Goal: Task Accomplishment & Management: Complete application form

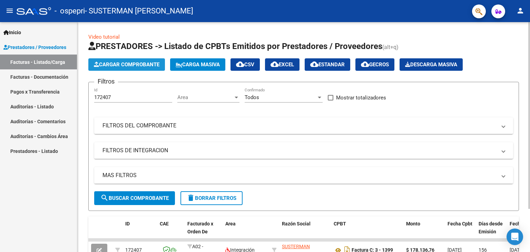
click at [140, 62] on span "Cargar Comprobante" at bounding box center [127, 64] width 66 height 6
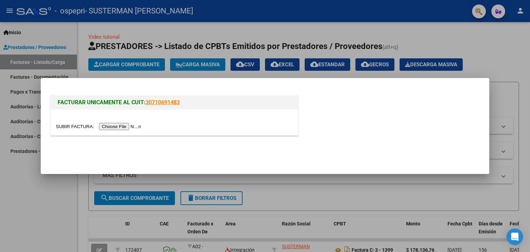
click at [118, 125] on input "file" at bounding box center [99, 126] width 87 height 7
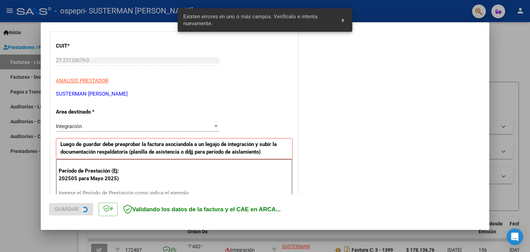
scroll to position [145, 0]
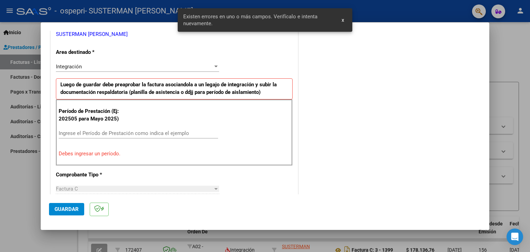
click at [98, 134] on input "Ingrese el Período de Prestación como indica el ejemplo" at bounding box center [138, 133] width 159 height 6
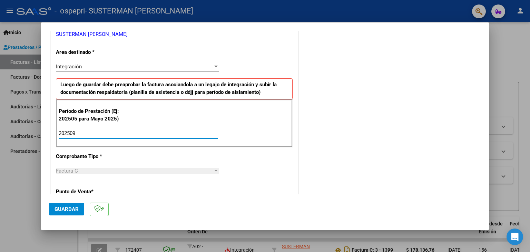
type input "202509"
click at [69, 207] on span "Guardar" at bounding box center [66, 209] width 24 height 6
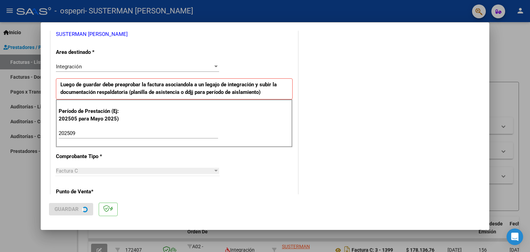
scroll to position [0, 0]
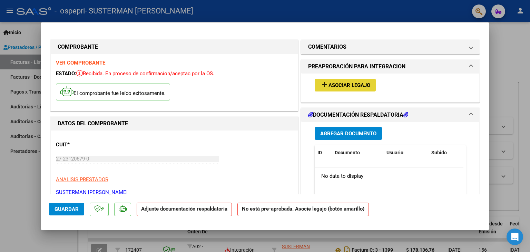
click at [358, 86] on span "Asociar Legajo" at bounding box center [349, 85] width 42 height 6
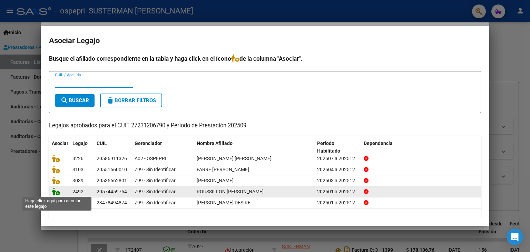
click at [54, 188] on icon at bounding box center [56, 192] width 8 height 8
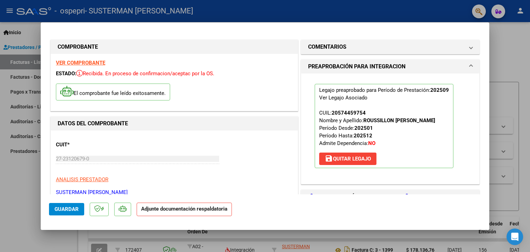
scroll to position [69, 0]
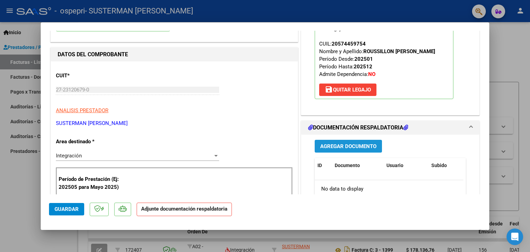
click at [372, 148] on span "Agregar Documento" at bounding box center [348, 146] width 56 height 6
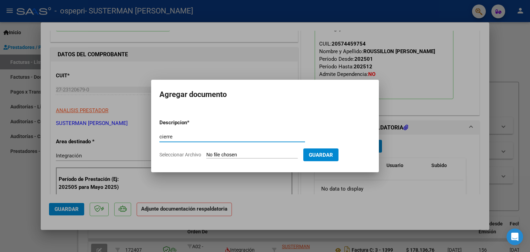
type input "cierre"
click at [240, 154] on input "Seleccionar Archivo" at bounding box center [251, 155] width 91 height 7
type input "C:\fakepath\ROUSSILLON MES 9.pdf"
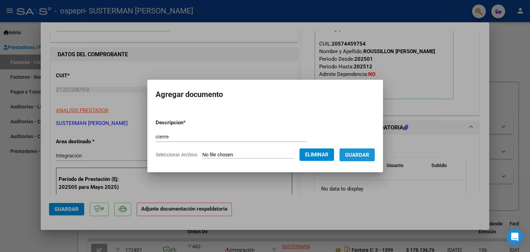
click at [359, 150] on button "Guardar" at bounding box center [356, 154] width 35 height 13
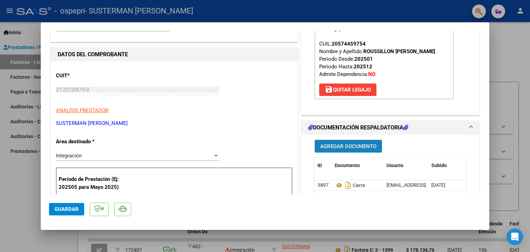
click at [338, 144] on span "Agregar Documento" at bounding box center [348, 146] width 56 height 6
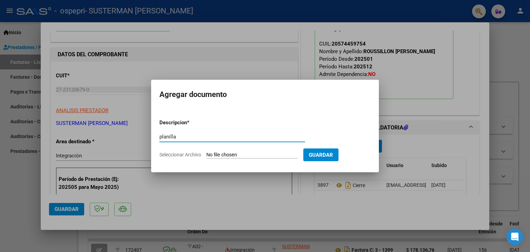
type input "planilla"
click at [333, 157] on span "Guardar" at bounding box center [321, 155] width 24 height 6
click at [177, 153] on span "Seleccionar Archivo" at bounding box center [180, 155] width 42 height 6
click at [206, 153] on input "Seleccionar Archivo" at bounding box center [251, 155] width 91 height 7
click at [169, 152] on span "Seleccionar Archivo" at bounding box center [180, 155] width 42 height 6
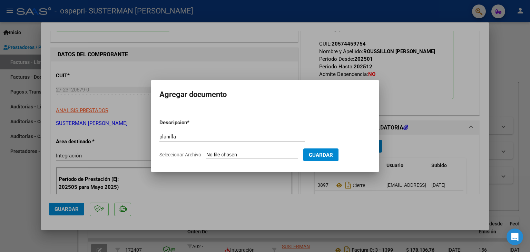
click at [206, 152] on input "Seleccionar Archivo" at bounding box center [251, 155] width 91 height 7
type input "C:\fakepath\CamScanner [DATE] 17.15 (1).pdf"
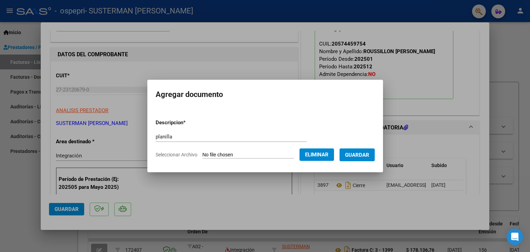
click at [369, 157] on span "Guardar" at bounding box center [357, 155] width 24 height 6
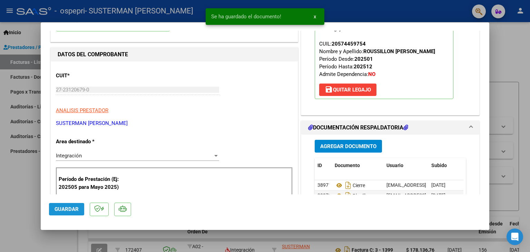
click at [74, 208] on span "Guardar" at bounding box center [66, 209] width 24 height 6
click at [525, 32] on div at bounding box center [265, 126] width 530 height 252
type input "$ 0,00"
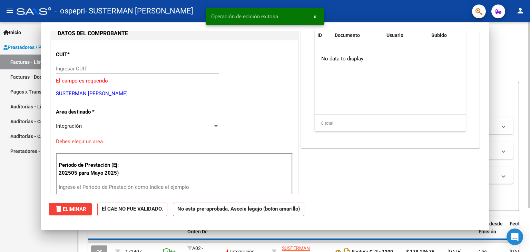
scroll to position [73, 0]
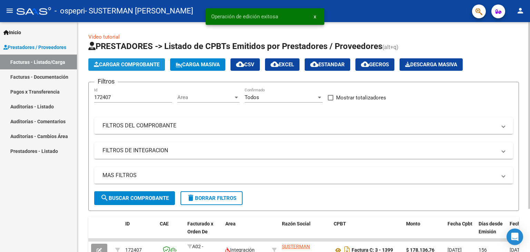
click at [119, 66] on span "Cargar Comprobante" at bounding box center [127, 64] width 66 height 6
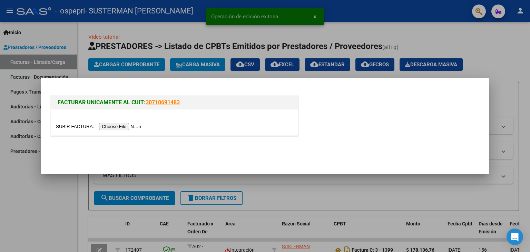
click at [131, 127] on input "file" at bounding box center [99, 126] width 87 height 7
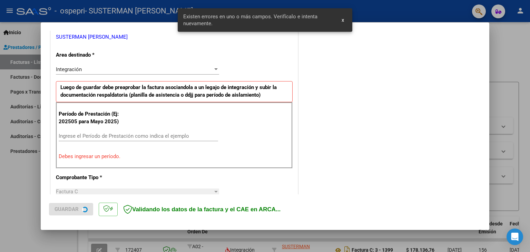
scroll to position [145, 0]
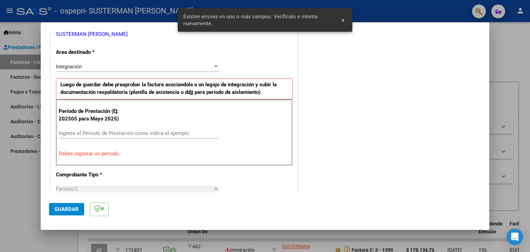
click at [170, 133] on input "Ingrese el Período de Prestación como indica el ejemplo" at bounding box center [138, 133] width 159 height 6
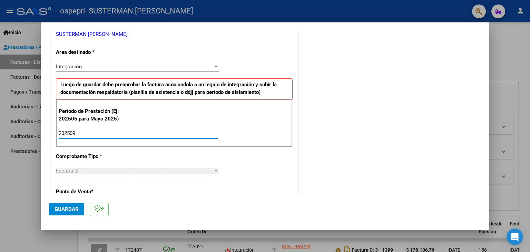
type input "202509"
click at [69, 208] on span "Guardar" at bounding box center [66, 209] width 24 height 6
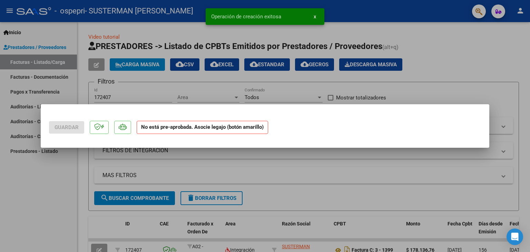
scroll to position [0, 0]
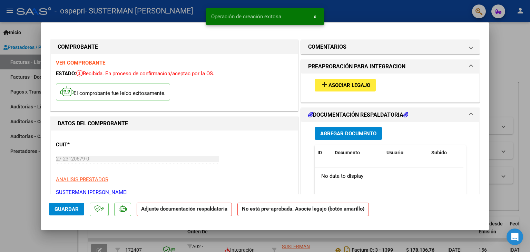
click at [342, 86] on span "Asociar Legajo" at bounding box center [349, 85] width 42 height 6
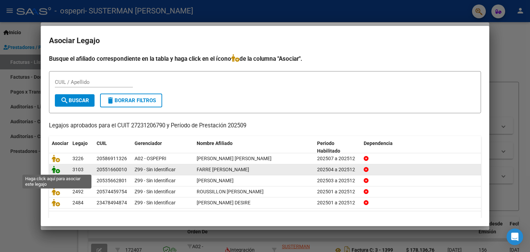
click at [55, 169] on icon at bounding box center [56, 170] width 8 height 8
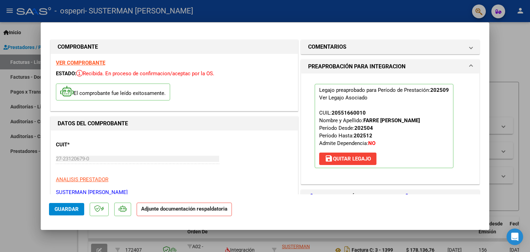
scroll to position [69, 0]
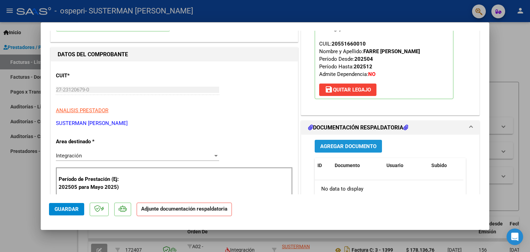
click at [357, 149] on button "Agregar Documento" at bounding box center [348, 146] width 67 height 13
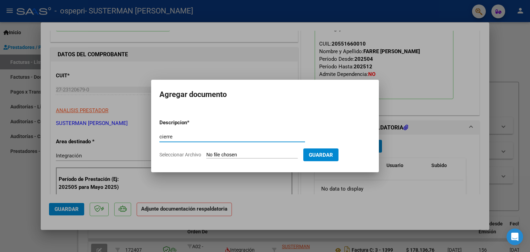
type input "cierre"
click at [196, 153] on span "Seleccionar Archivo" at bounding box center [180, 155] width 42 height 6
click at [206, 153] on input "Seleccionar Archivo" at bounding box center [251, 155] width 91 height 7
type input "C:\fakepath\FARRE MES 9.pdf"
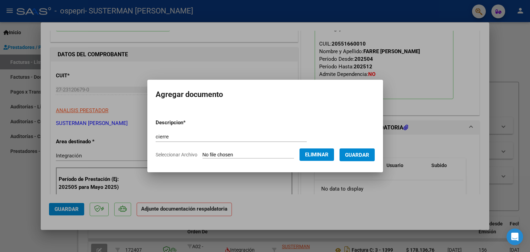
click at [369, 157] on span "Guardar" at bounding box center [357, 155] width 24 height 6
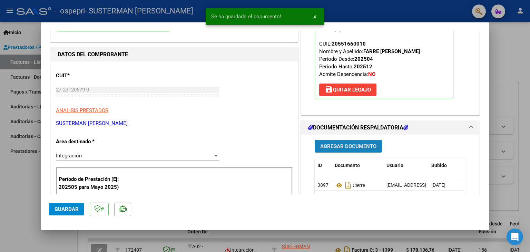
click at [365, 147] on span "Agregar Documento" at bounding box center [348, 146] width 56 height 6
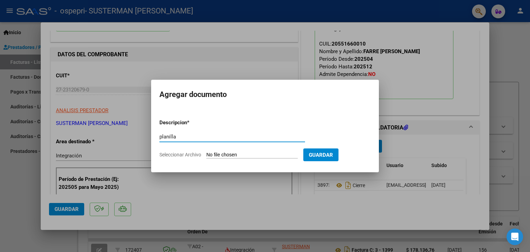
type input "planilla"
click at [197, 153] on span "Seleccionar Archivo" at bounding box center [180, 155] width 42 height 6
click at [206, 153] on input "Seleccionar Archivo" at bounding box center [251, 155] width 91 height 7
type input "C:\fakepath\CamScanner [DATE] 17.17 (1).pdf"
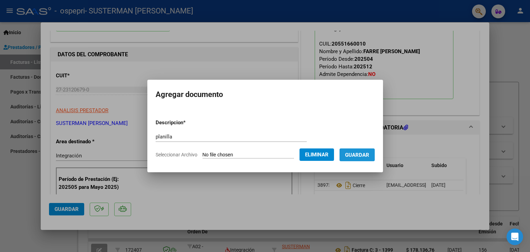
click at [369, 152] on span "Guardar" at bounding box center [357, 155] width 24 height 6
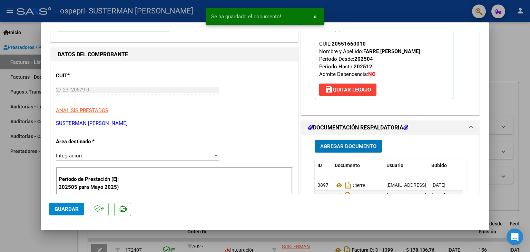
click at [71, 209] on span "Guardar" at bounding box center [66, 209] width 24 height 6
click at [529, 43] on div at bounding box center [265, 126] width 530 height 252
type input "$ 0,00"
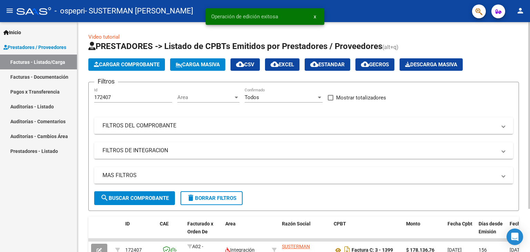
click at [136, 66] on span "Cargar Comprobante" at bounding box center [127, 64] width 66 height 6
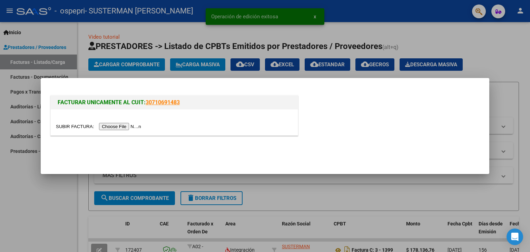
click at [135, 126] on input "file" at bounding box center [99, 126] width 87 height 7
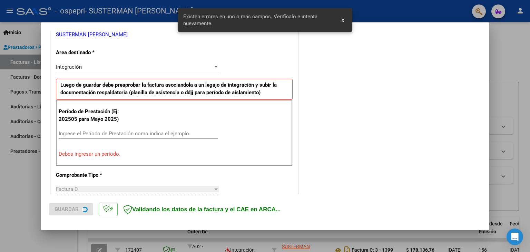
scroll to position [158, 0]
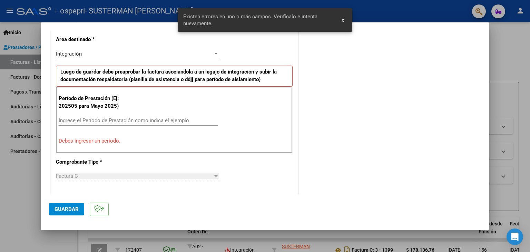
click at [99, 116] on div "Ingrese el Período de Prestación como indica el ejemplo" at bounding box center [138, 120] width 159 height 10
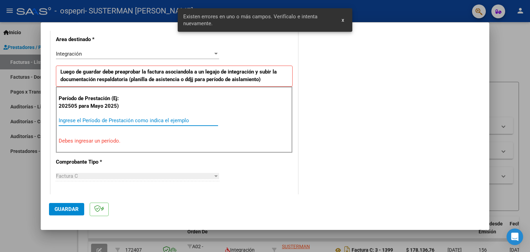
click at [99, 118] on input "Ingrese el Período de Prestación como indica el ejemplo" at bounding box center [138, 120] width 159 height 6
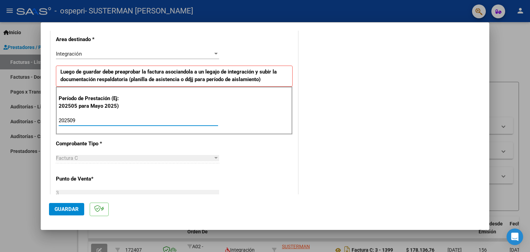
type input "202509"
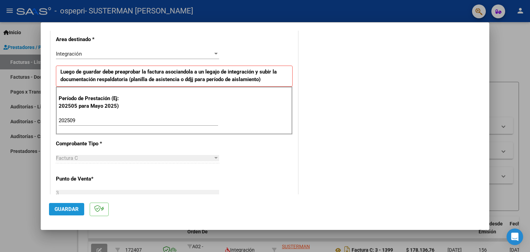
click at [74, 210] on span "Guardar" at bounding box center [66, 209] width 24 height 6
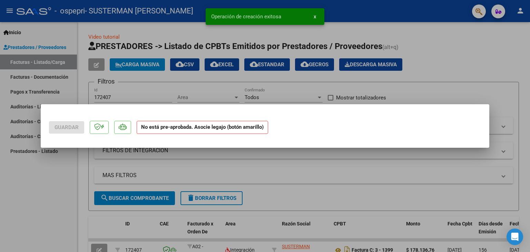
scroll to position [0, 0]
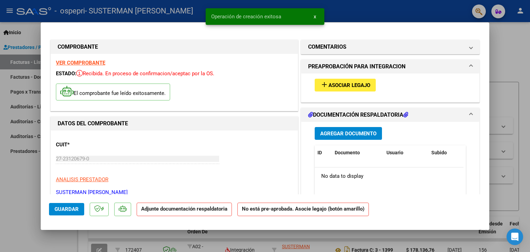
click at [352, 89] on button "add Asociar Legajo" at bounding box center [345, 85] width 61 height 13
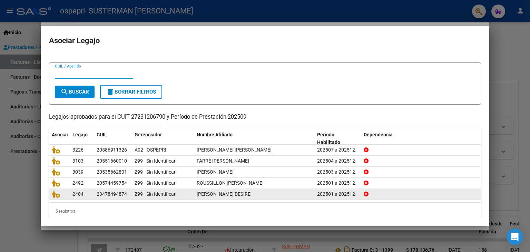
scroll to position [15, 0]
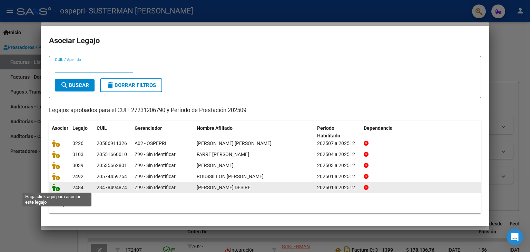
click at [56, 187] on icon at bounding box center [56, 187] width 8 height 8
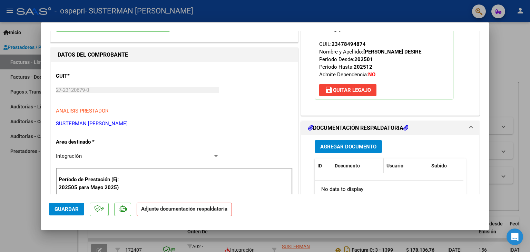
scroll to position [69, 0]
click at [355, 145] on span "Agregar Documento" at bounding box center [348, 146] width 56 height 6
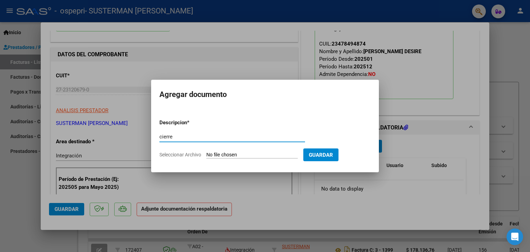
type input "cierre"
click at [189, 155] on span "Seleccionar Archivo" at bounding box center [180, 155] width 42 height 6
click at [206, 155] on input "Seleccionar Archivo" at bounding box center [251, 155] width 91 height 7
type input "C:\fakepath\[PERSON_NAME] MES 9.pdf"
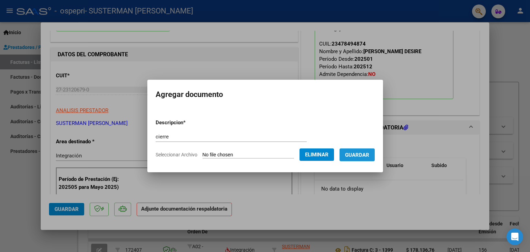
click at [366, 155] on span "Guardar" at bounding box center [357, 155] width 24 height 6
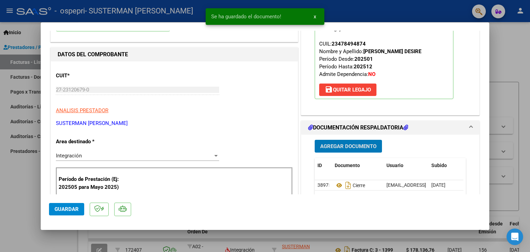
scroll to position [103, 0]
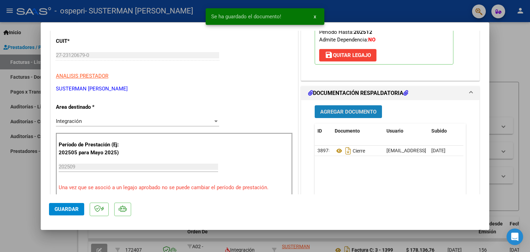
click at [348, 106] on button "Agregar Documento" at bounding box center [348, 111] width 67 height 13
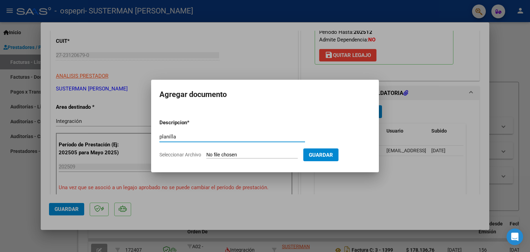
type input "planilla"
click at [186, 154] on span "Seleccionar Archivo" at bounding box center [180, 155] width 42 height 6
click at [206, 154] on input "Seleccionar Archivo" at bounding box center [251, 155] width 91 height 7
type input "C:\fakepath\CamScanner [DATE] 17.16.pdf"
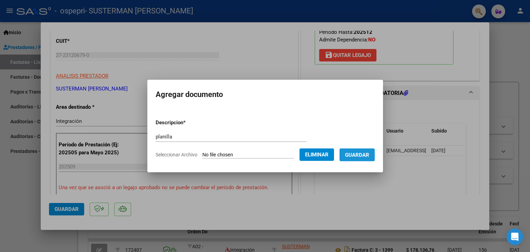
click at [366, 153] on span "Guardar" at bounding box center [357, 155] width 24 height 6
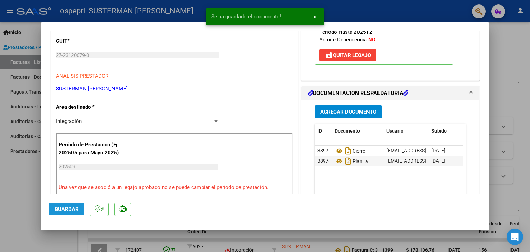
click at [69, 207] on span "Guardar" at bounding box center [66, 209] width 24 height 6
click at [515, 81] on div at bounding box center [265, 126] width 530 height 252
type input "$ 0,00"
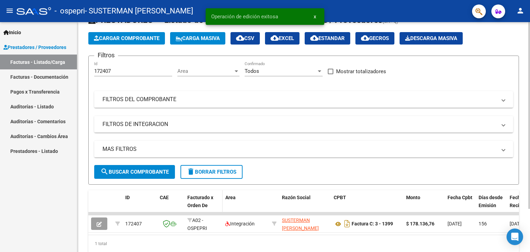
scroll to position [53, 0]
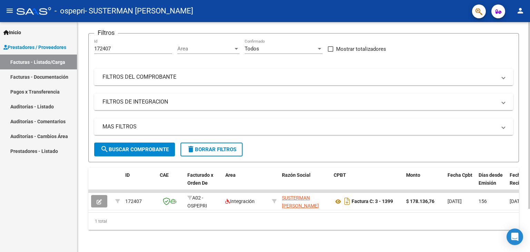
drag, startPoint x: 208, startPoint y: 207, endPoint x: 335, endPoint y: 209, distance: 126.2
click at [335, 209] on datatable-body "172407 A02 - OSPEPRI Integración SUSTERMAN [PERSON_NAME] 27231206790 Factura C:…" at bounding box center [303, 201] width 430 height 22
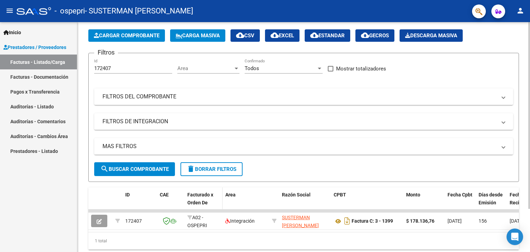
scroll to position [0, 0]
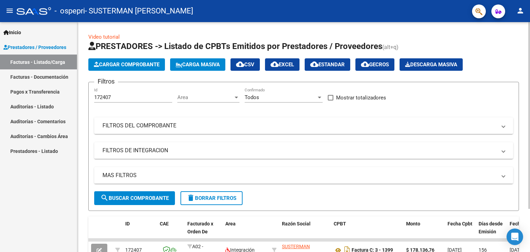
click at [136, 62] on span "Cargar Comprobante" at bounding box center [127, 64] width 66 height 6
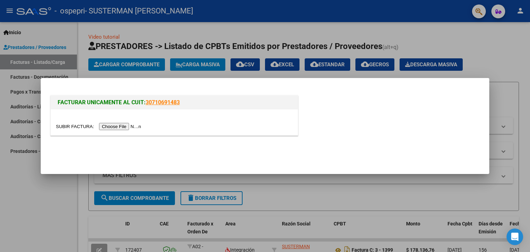
click at [123, 124] on input "file" at bounding box center [99, 126] width 87 height 7
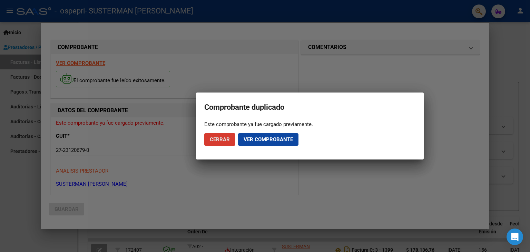
click at [219, 142] on span "Cerrar" at bounding box center [220, 139] width 20 height 6
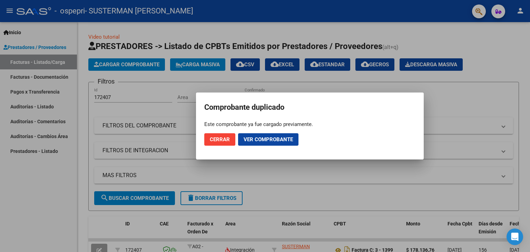
click at [219, 142] on span "Cerrar" at bounding box center [220, 139] width 20 height 6
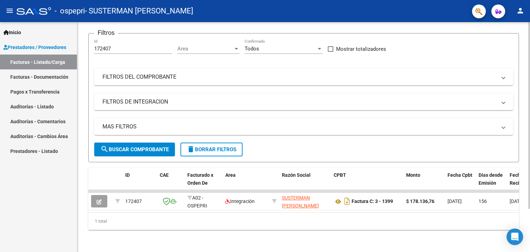
scroll to position [53, 0]
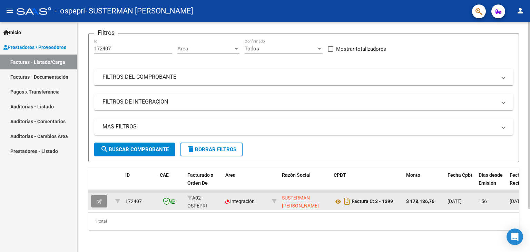
click at [101, 199] on icon "button" at bounding box center [99, 201] width 5 height 5
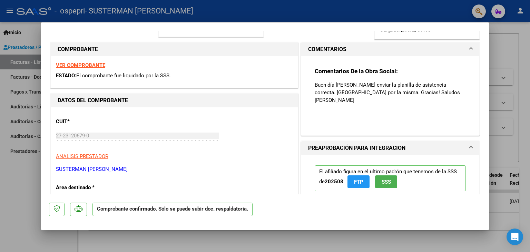
scroll to position [172, 0]
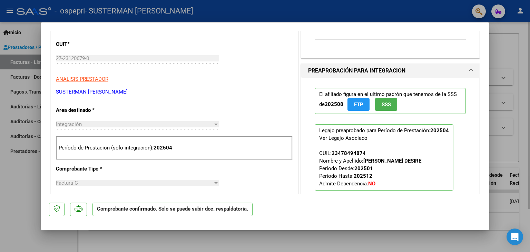
click at [519, 73] on div at bounding box center [265, 126] width 530 height 252
type input "$ 0,00"
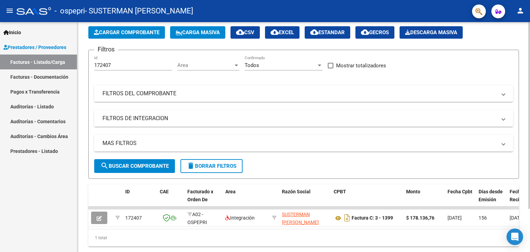
scroll to position [0, 0]
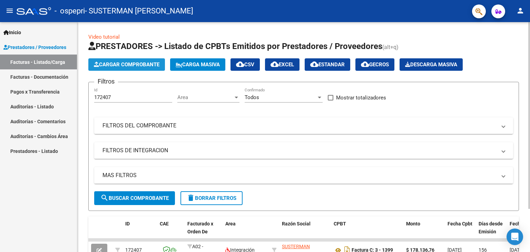
click at [133, 66] on span "Cargar Comprobante" at bounding box center [127, 64] width 66 height 6
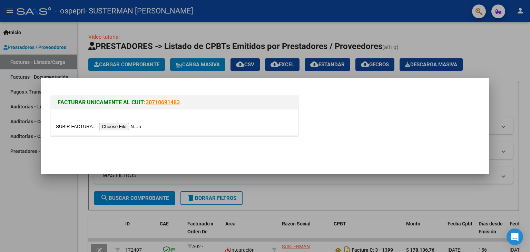
click at [128, 126] on input "file" at bounding box center [99, 126] width 87 height 7
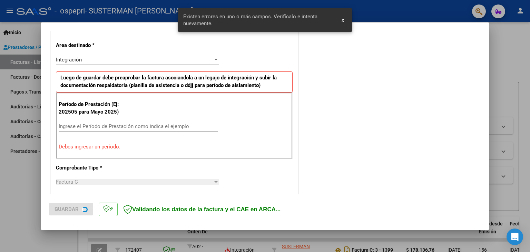
scroll to position [145, 0]
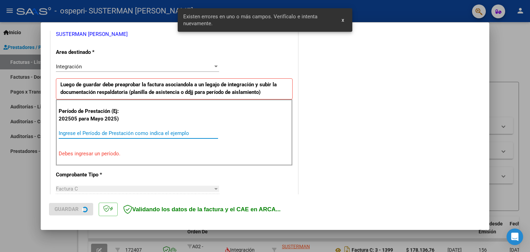
click at [116, 135] on input "Ingrese el Período de Prestación como indica el ejemplo" at bounding box center [138, 133] width 159 height 6
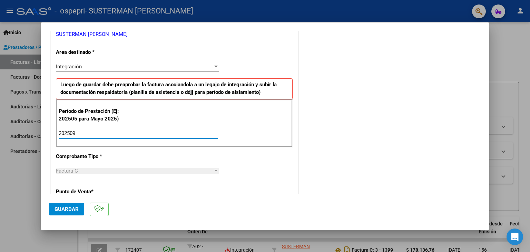
type input "202509"
click at [62, 211] on span "Guardar" at bounding box center [66, 209] width 24 height 6
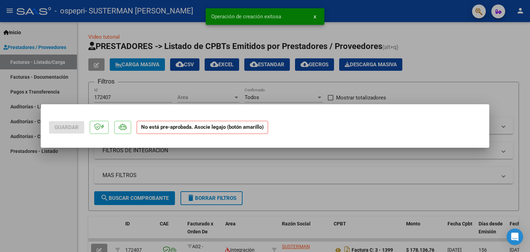
scroll to position [0, 0]
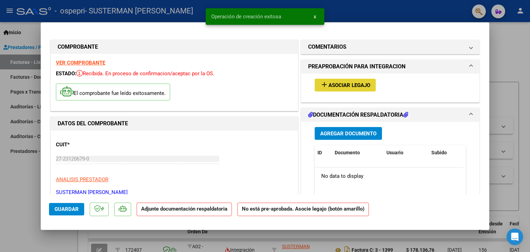
click at [346, 86] on span "Asociar Legajo" at bounding box center [349, 85] width 42 height 6
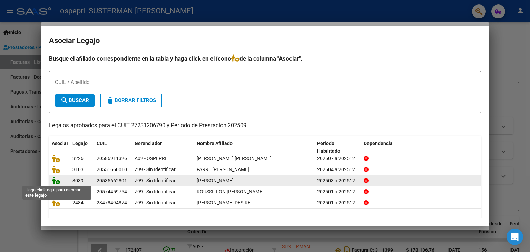
click at [52, 178] on icon at bounding box center [56, 181] width 8 height 8
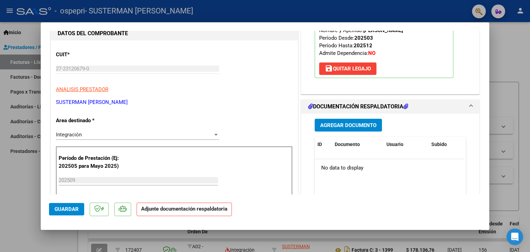
scroll to position [103, 0]
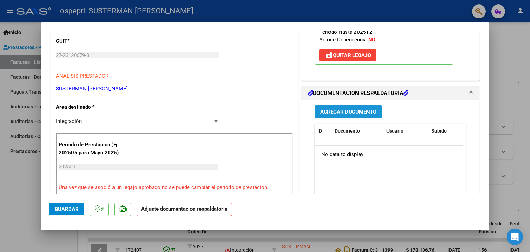
click at [357, 108] on span "Agregar Documento" at bounding box center [348, 111] width 56 height 6
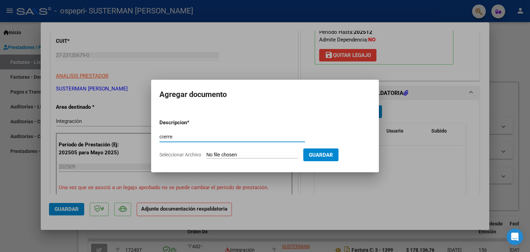
type input "cierre"
click at [187, 154] on span "Seleccionar Archivo" at bounding box center [180, 155] width 42 height 6
click at [206, 154] on input "Seleccionar Archivo" at bounding box center [251, 155] width 91 height 7
type input "C:\fakepath\[PERSON_NAME] MES 9.pdf"
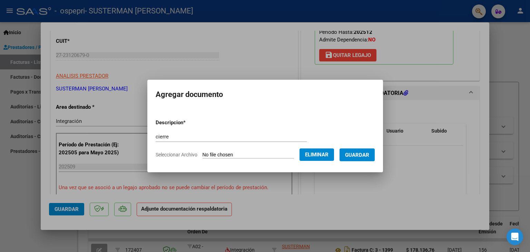
click at [369, 153] on span "Guardar" at bounding box center [357, 155] width 24 height 6
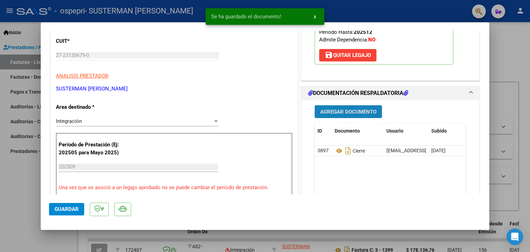
click at [358, 108] on span "Agregar Documento" at bounding box center [348, 111] width 56 height 6
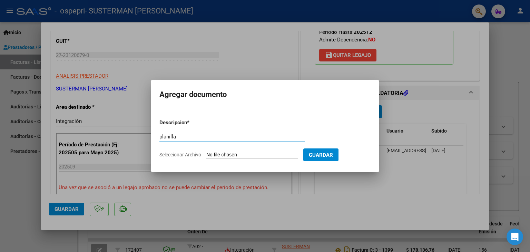
type input "planilla"
click at [196, 156] on span "Seleccionar Archivo" at bounding box center [180, 155] width 42 height 6
click at [206, 156] on input "Seleccionar Archivo" at bounding box center [251, 155] width 91 height 7
type input "C:\fakepath\CamScanner [DATE] 17.15 (1).pdf"
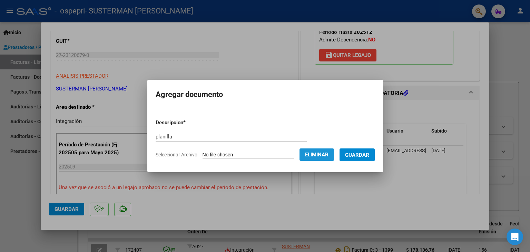
click at [314, 154] on span "Eliminar" at bounding box center [316, 154] width 23 height 6
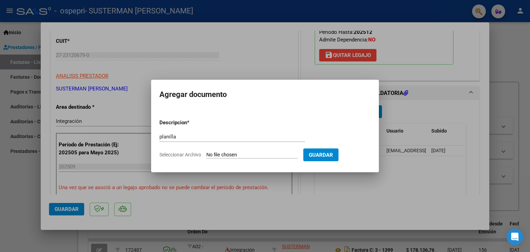
click at [180, 152] on span "Seleccionar Archivo" at bounding box center [180, 155] width 42 height 6
click at [206, 152] on input "Seleccionar Archivo" at bounding box center [251, 155] width 91 height 7
type input "C:\fakepath\CamScanner [DATE] 17.15.pdf"
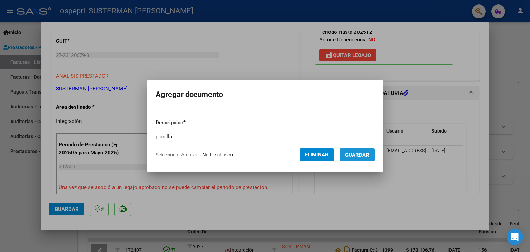
click at [369, 154] on span "Guardar" at bounding box center [357, 155] width 24 height 6
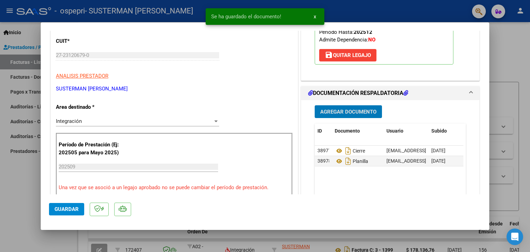
click at [63, 209] on span "Guardar" at bounding box center [66, 209] width 24 height 6
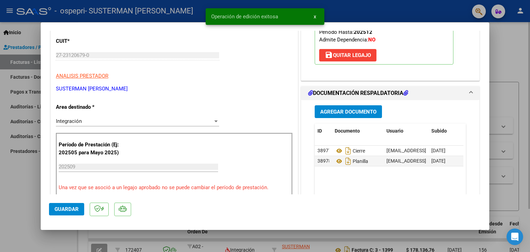
click at [522, 38] on div at bounding box center [265, 126] width 530 height 252
type input "$ 0,00"
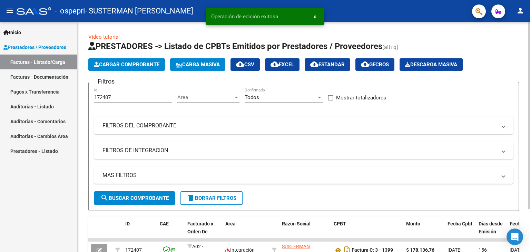
scroll to position [0, 0]
click at [130, 64] on span "Cargar Comprobante" at bounding box center [127, 64] width 66 height 6
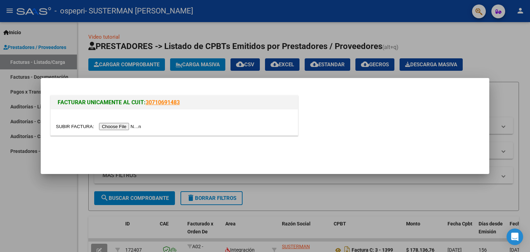
click at [119, 124] on input "file" at bounding box center [99, 126] width 87 height 7
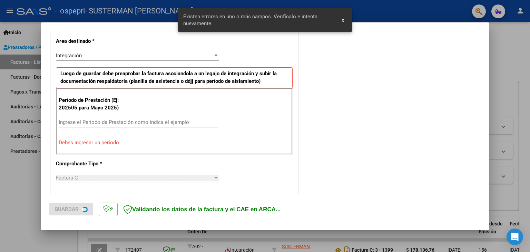
scroll to position [158, 0]
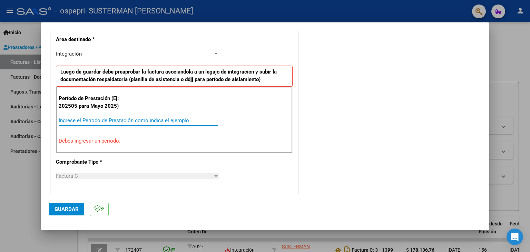
click at [204, 121] on input "Ingrese el Período de Prestación como indica el ejemplo" at bounding box center [138, 120] width 159 height 6
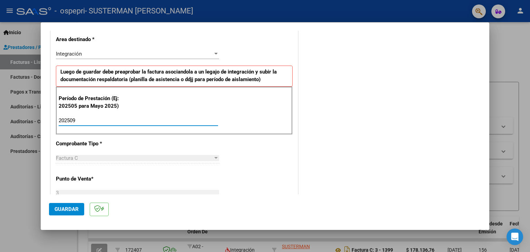
type input "202509"
click at [62, 211] on span "Guardar" at bounding box center [66, 209] width 24 height 6
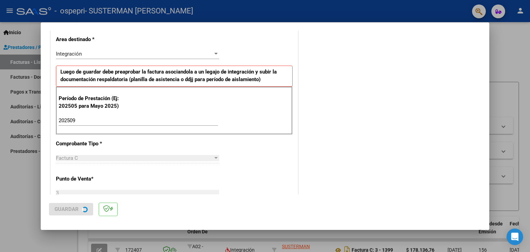
scroll to position [0, 0]
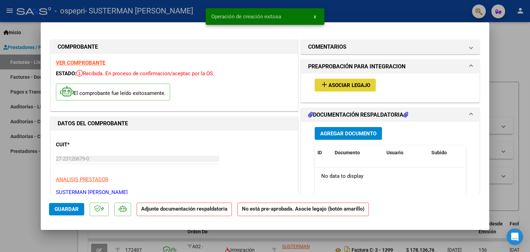
click at [359, 82] on span "Asociar Legajo" at bounding box center [349, 85] width 42 height 6
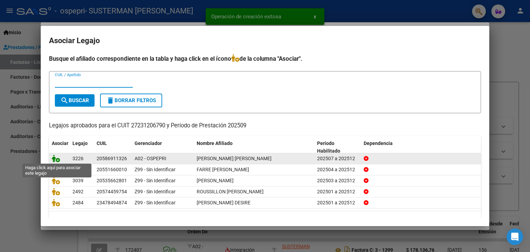
click at [55, 158] on icon at bounding box center [56, 158] width 8 height 8
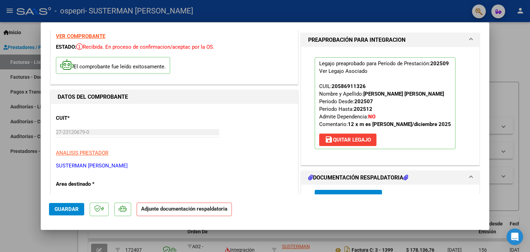
scroll to position [69, 0]
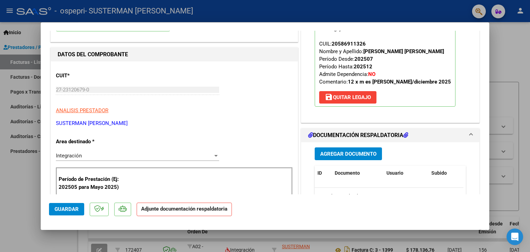
click at [369, 152] on span "Agregar Documento" at bounding box center [348, 154] width 56 height 6
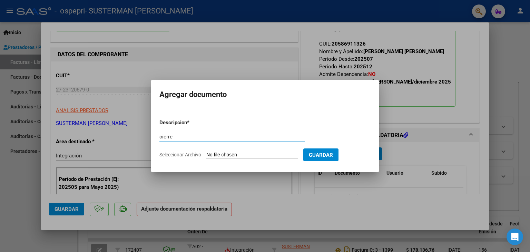
type input "cierre"
click at [168, 153] on span "Seleccionar Archivo" at bounding box center [180, 155] width 42 height 6
click at [206, 153] on input "Seleccionar Archivo" at bounding box center [251, 155] width 91 height 7
type input "C:\fakepath\[PERSON_NAME] MES 9.pdf"
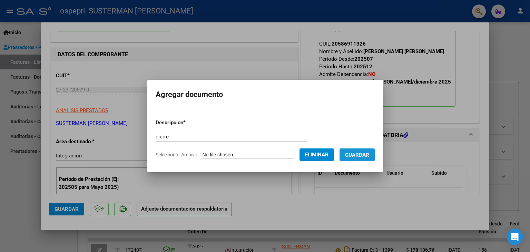
click at [368, 151] on button "Guardar" at bounding box center [356, 154] width 35 height 13
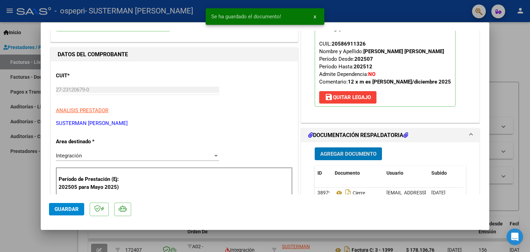
scroll to position [103, 0]
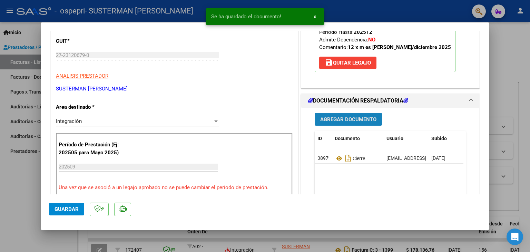
click at [363, 122] on button "Agregar Documento" at bounding box center [348, 119] width 67 height 13
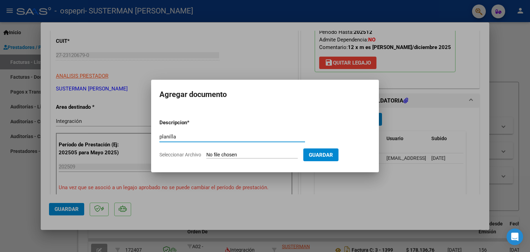
type input "planilla"
click at [193, 154] on span "Seleccionar Archivo" at bounding box center [180, 155] width 42 height 6
click at [206, 154] on input "Seleccionar Archivo" at bounding box center [251, 155] width 91 height 7
type input "C:\fakepath\CamScanner [DATE] 17.17.pdf"
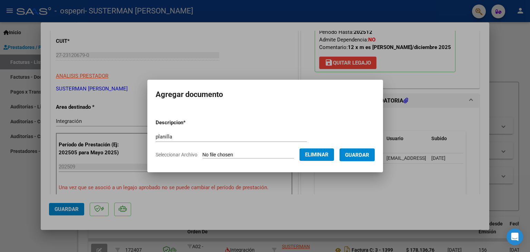
click at [372, 151] on button "Guardar" at bounding box center [356, 154] width 35 height 13
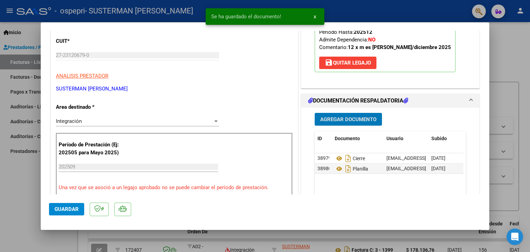
click at [65, 206] on span "Guardar" at bounding box center [66, 209] width 24 height 6
click at [511, 73] on div at bounding box center [265, 126] width 530 height 252
type input "$ 0,00"
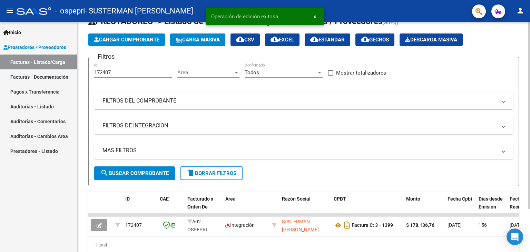
scroll to position [0, 0]
